Goal: Transaction & Acquisition: Purchase product/service

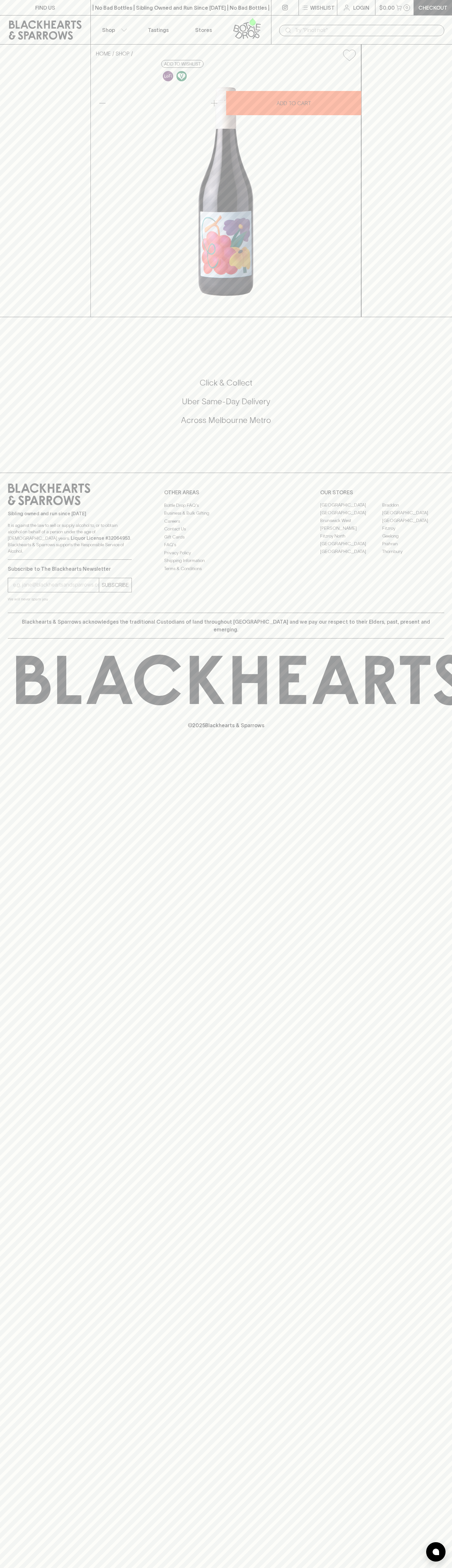
click at [426, 1097] on div "FIND US | No Bad Bottles | Sibling Owned and Run Since 2006 | No Bad Bottles | …" at bounding box center [226, 784] width 452 height 1568
click at [269, 1567] on html "FIND US | No Bad Bottles | Sibling Owned and Run Since 2006 | No Bad Bottles | …" at bounding box center [226, 784] width 452 height 1568
click at [19, 1217] on div "FIND US | No Bad Bottles | Sibling Owned and Run Since 2006 | No Bad Bottles | …" at bounding box center [226, 784] width 452 height 1568
